Goal: Information Seeking & Learning: Learn about a topic

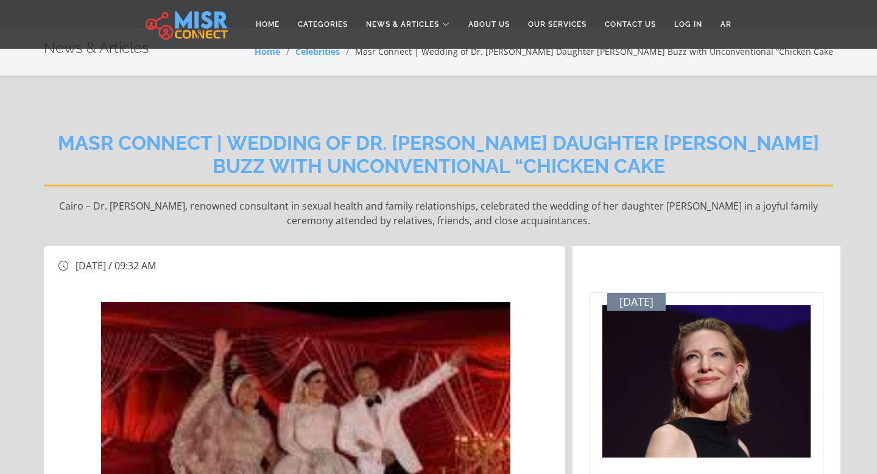
scroll to position [19, 0]
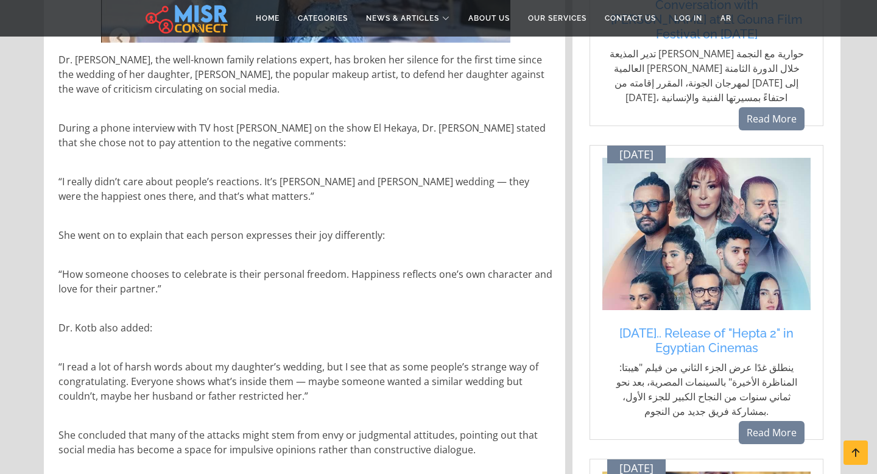
scroll to position [520, 0]
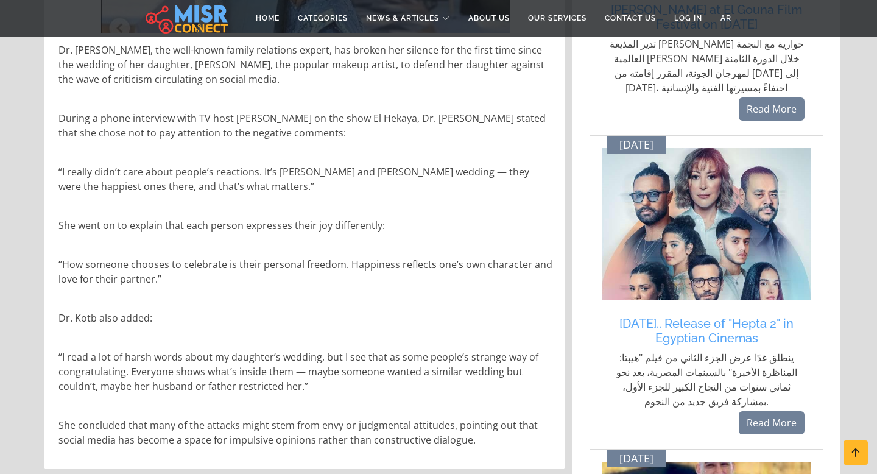
click at [501, 446] on p "She concluded that many of the attacks might stem from envy or judgmental attit…" at bounding box center [305, 432] width 495 height 29
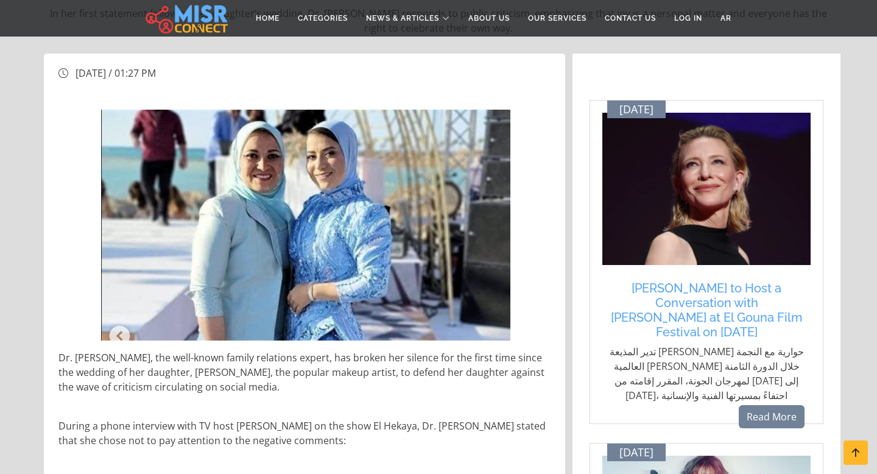
scroll to position [0, 0]
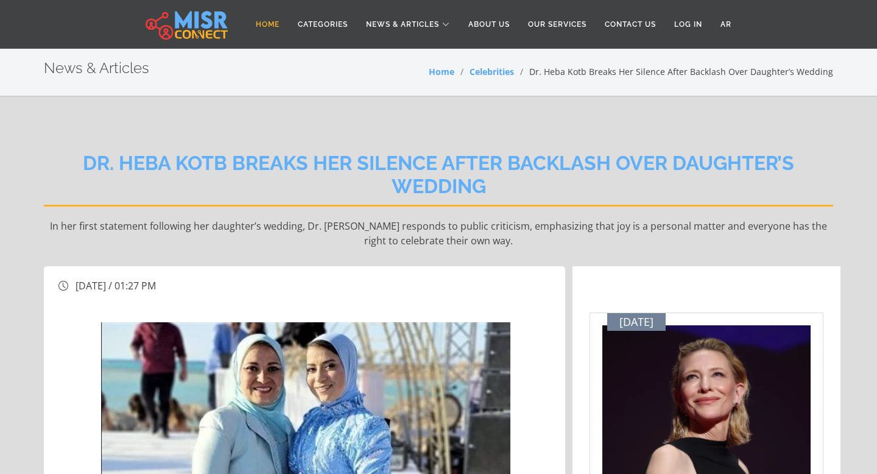
click at [263, 27] on link "Home" at bounding box center [268, 24] width 42 height 23
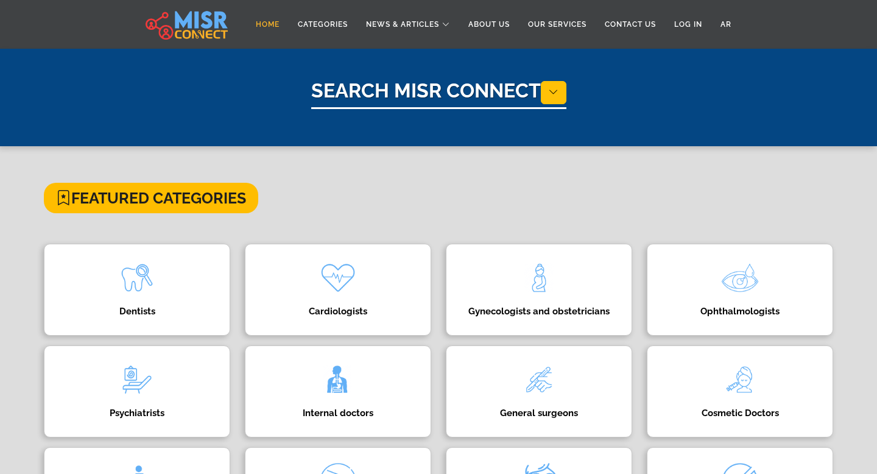
click at [258, 23] on link "Home" at bounding box center [268, 24] width 42 height 23
click at [661, 82] on div "Search Misr Connect" at bounding box center [439, 109] width 790 height 60
